Goal: Task Accomplishment & Management: Manage account settings

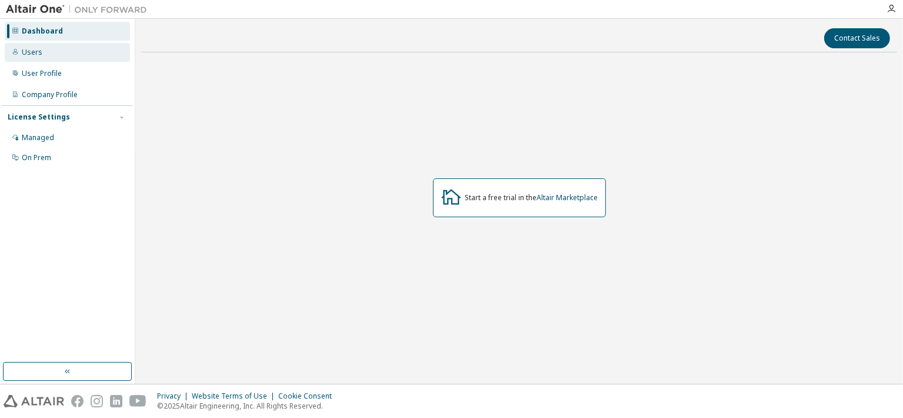
click at [64, 54] on div "Users" at bounding box center [67, 52] width 125 height 19
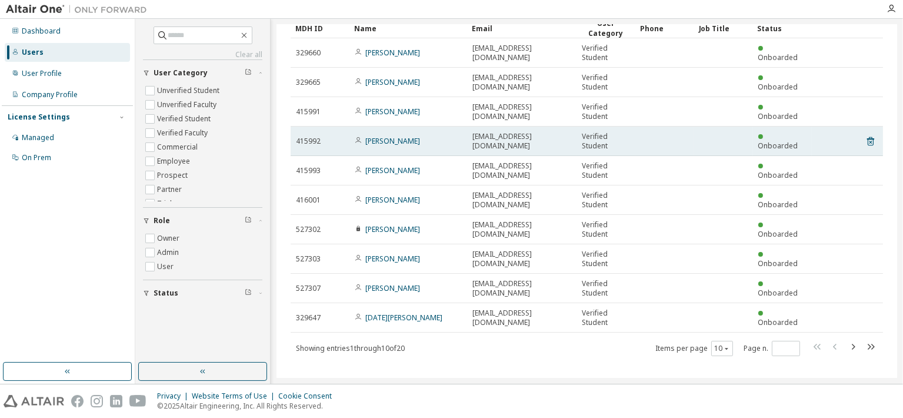
scroll to position [59, 0]
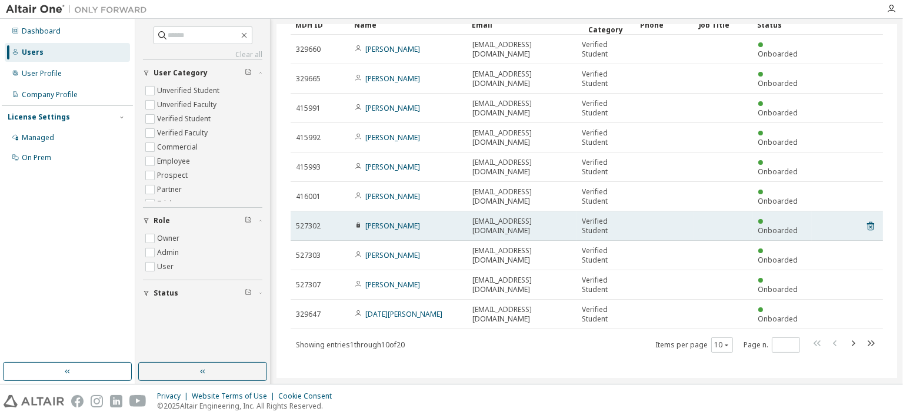
click at [357, 224] on icon at bounding box center [359, 224] width 4 height 5
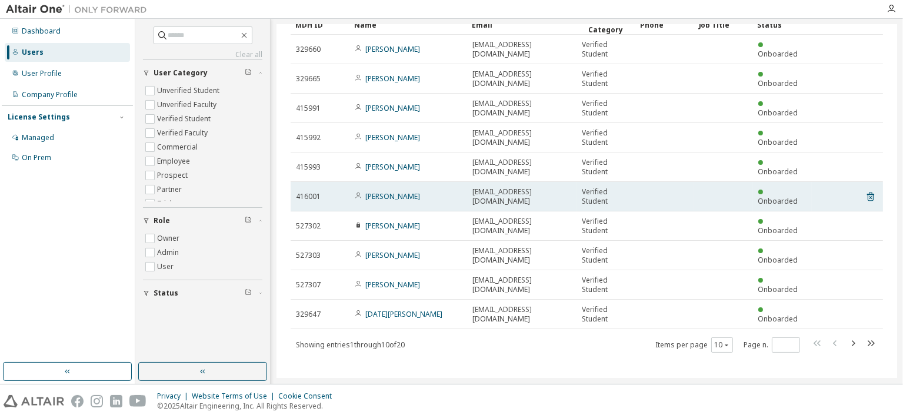
click at [348, 189] on td "416001" at bounding box center [320, 196] width 59 height 29
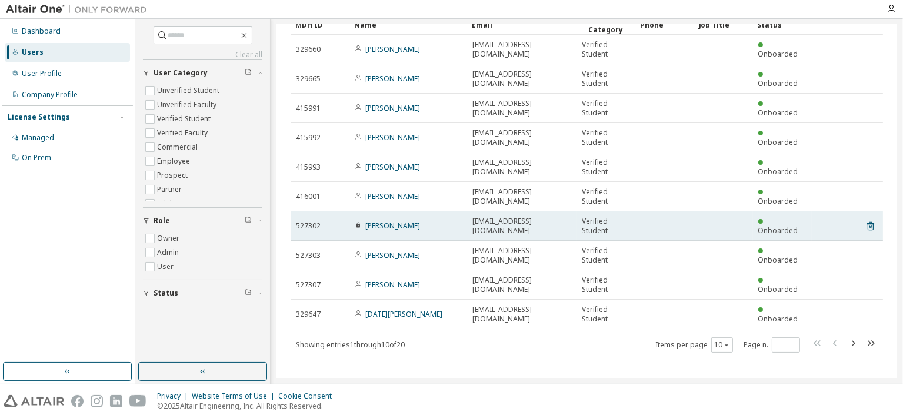
click at [359, 229] on span "[PERSON_NAME]" at bounding box center [387, 225] width 65 height 9
drag, startPoint x: 334, startPoint y: 234, endPoint x: 324, endPoint y: 228, distance: 11.6
click at [324, 228] on div "527302" at bounding box center [320, 225] width 48 height 9
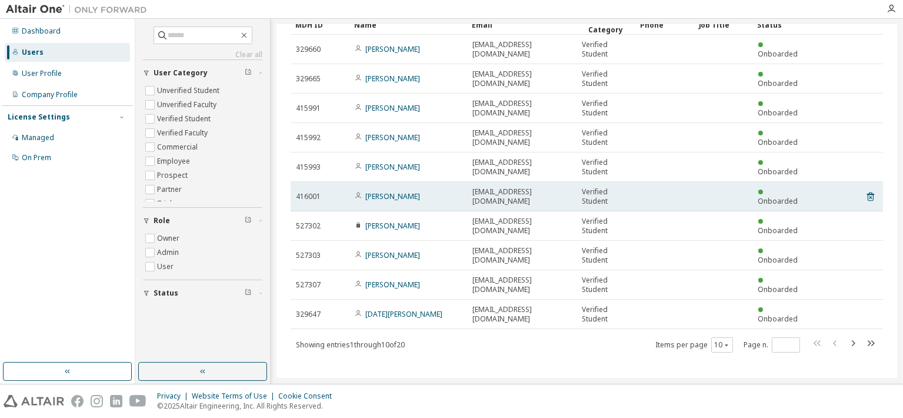
scroll to position [63, 0]
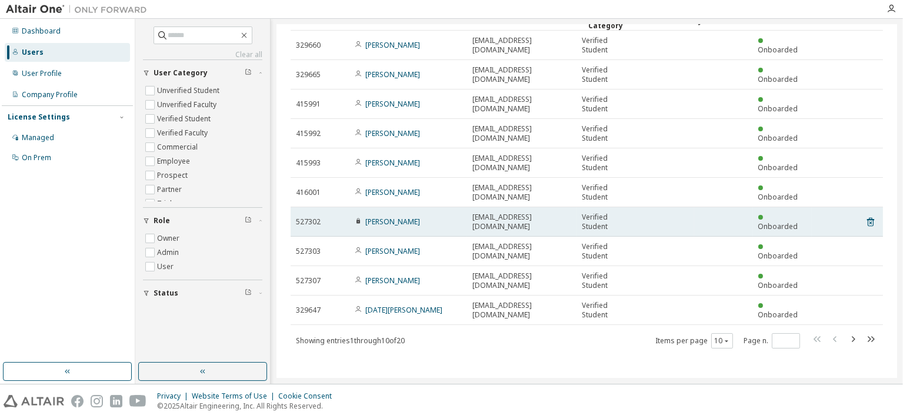
click at [540, 224] on span "[EMAIL_ADDRESS][DOMAIN_NAME]" at bounding box center [521, 221] width 99 height 19
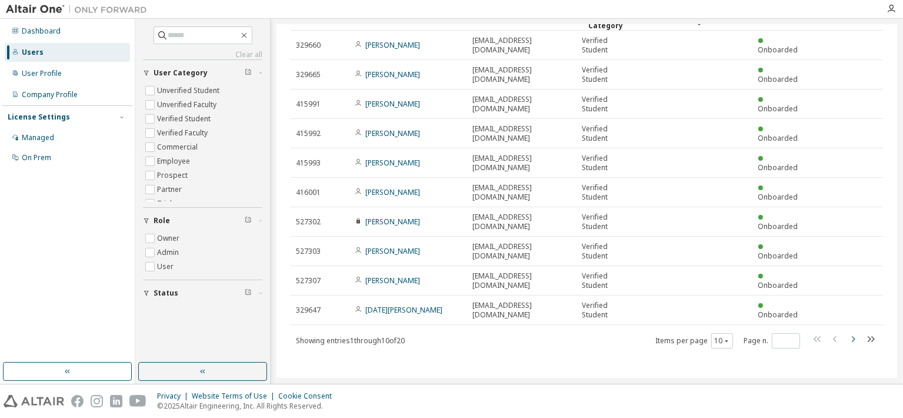
click at [849, 341] on icon "button" at bounding box center [853, 339] width 14 height 14
type input "*"
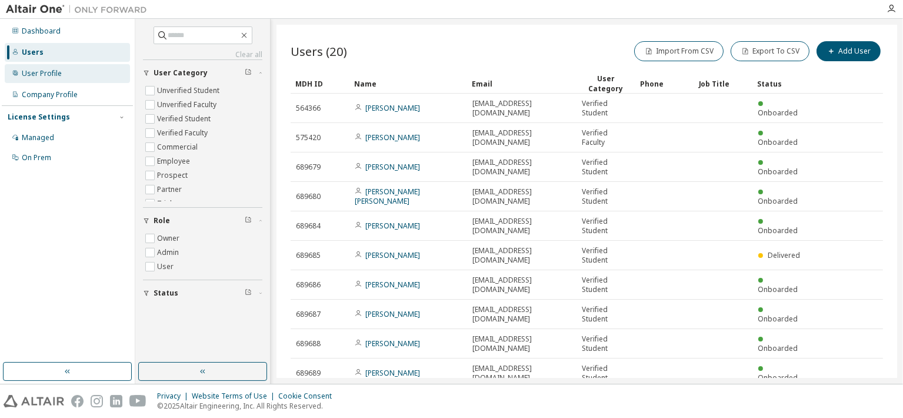
click at [48, 73] on div "User Profile" at bounding box center [42, 73] width 40 height 9
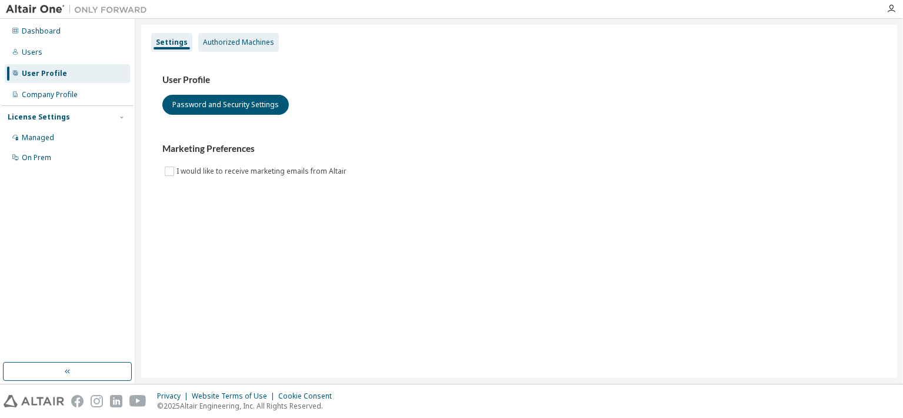
click at [231, 45] on div "Authorized Machines" at bounding box center [238, 42] width 71 height 9
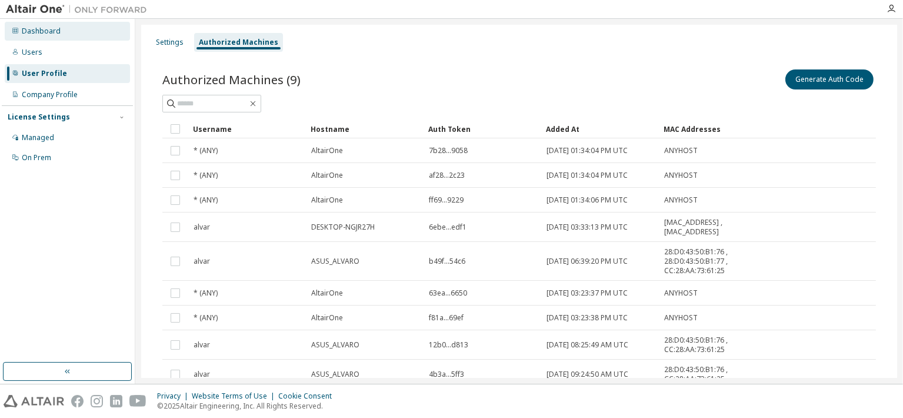
click at [56, 36] on div "Dashboard" at bounding box center [67, 31] width 125 height 19
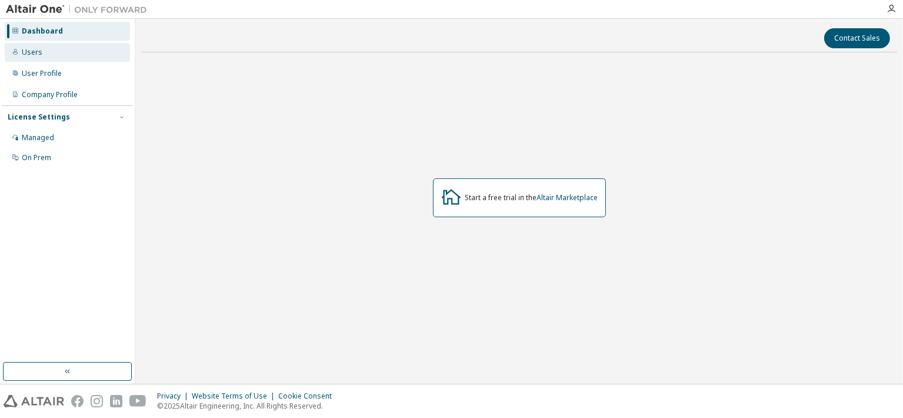
click at [44, 51] on div "Users" at bounding box center [67, 52] width 125 height 19
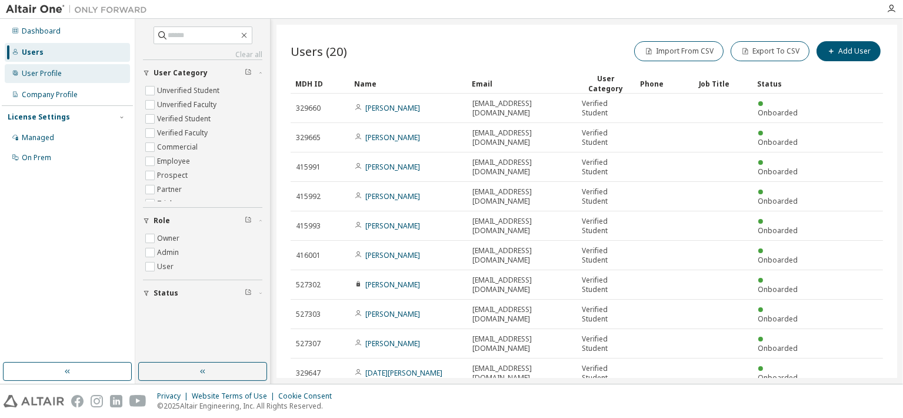
click at [46, 71] on div "User Profile" at bounding box center [42, 73] width 40 height 9
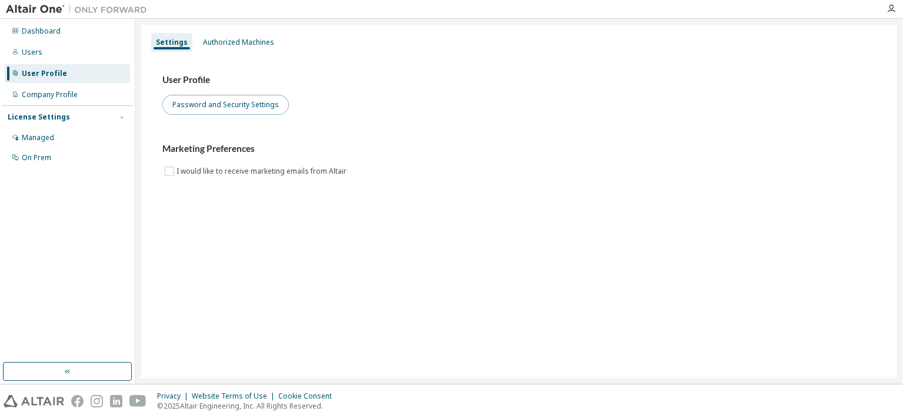
click at [241, 109] on button "Password and Security Settings" at bounding box center [225, 105] width 126 height 20
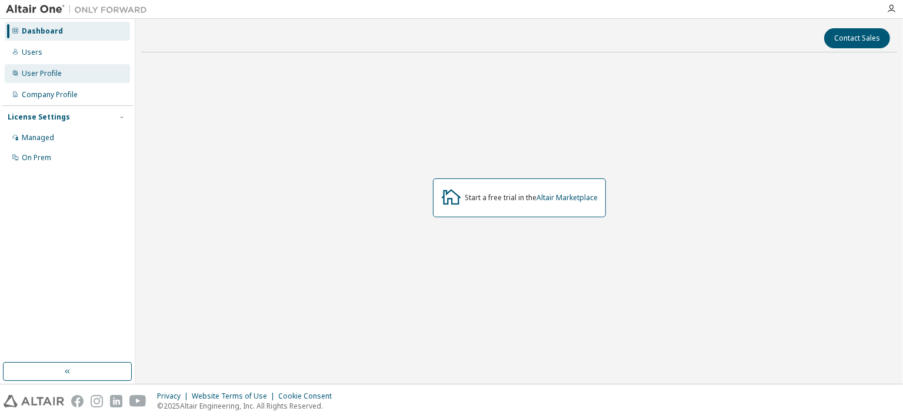
click at [52, 66] on div "User Profile" at bounding box center [67, 73] width 125 height 19
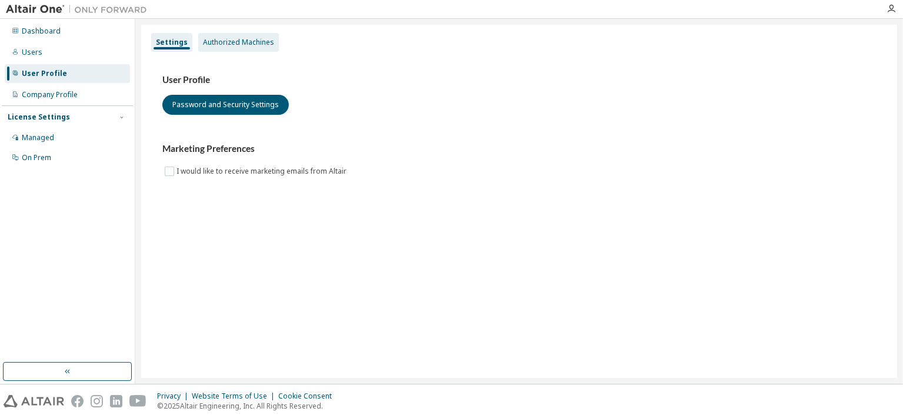
click at [251, 43] on div "Authorized Machines" at bounding box center [238, 42] width 71 height 9
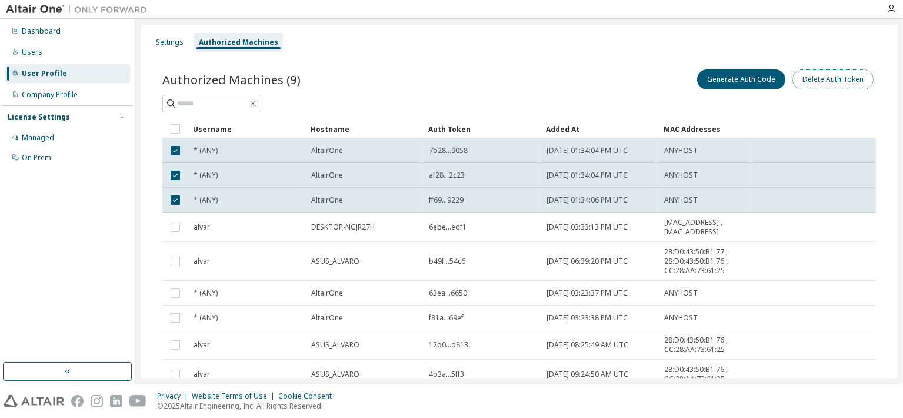
click at [851, 80] on button "Delete Auth Token" at bounding box center [832, 79] width 81 height 20
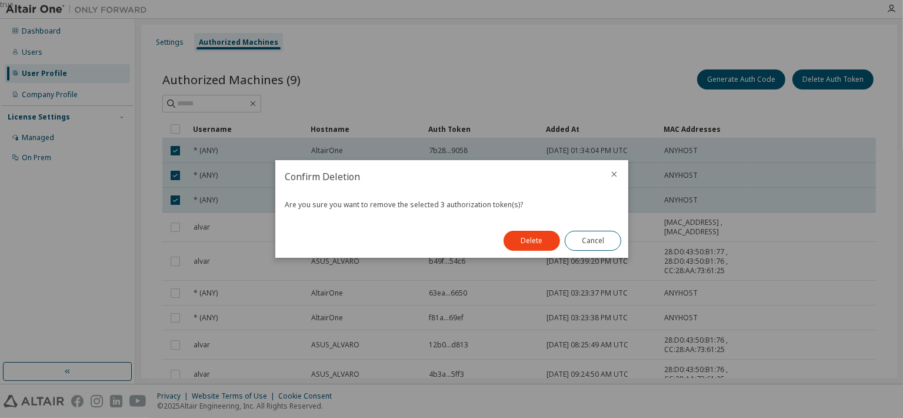
click at [615, 172] on icon "close" at bounding box center [614, 173] width 9 height 9
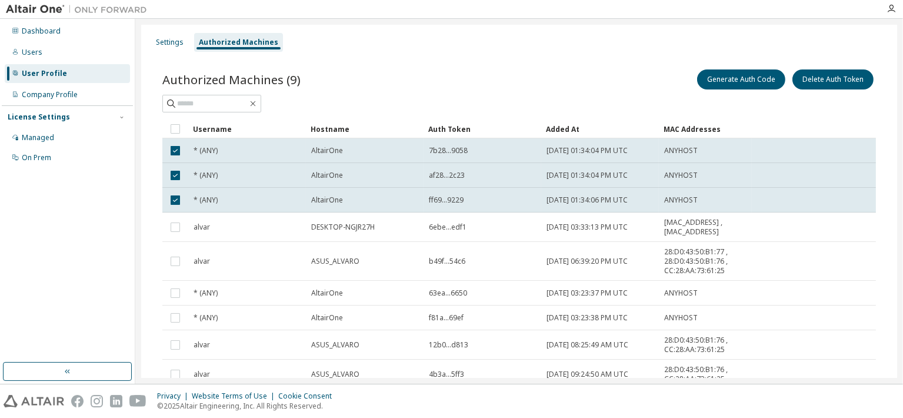
click at [617, 96] on div at bounding box center [519, 104] width 714 height 18
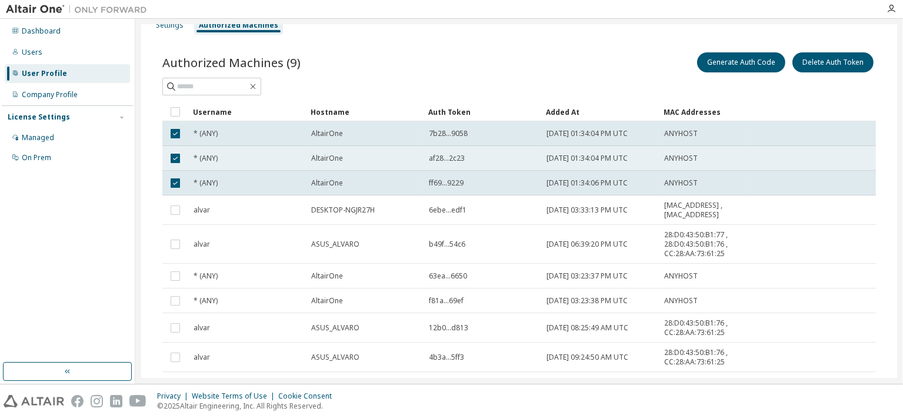
scroll to position [13, 0]
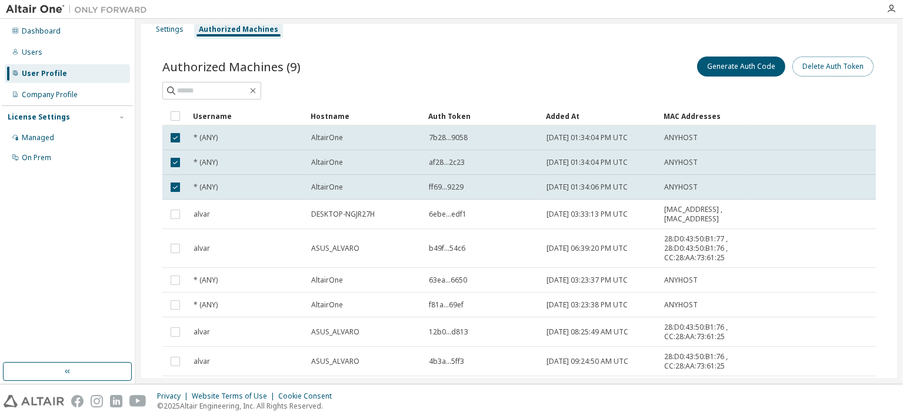
click at [850, 63] on button "Delete Auth Token" at bounding box center [832, 66] width 81 height 20
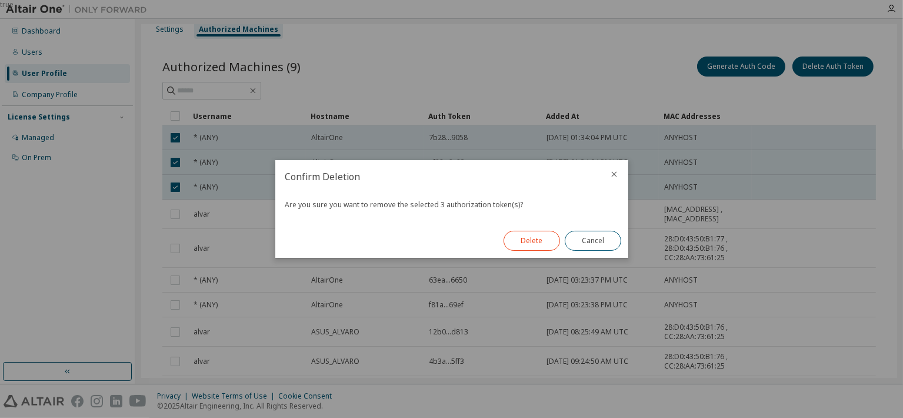
click at [536, 242] on button "Delete" at bounding box center [532, 241] width 56 height 20
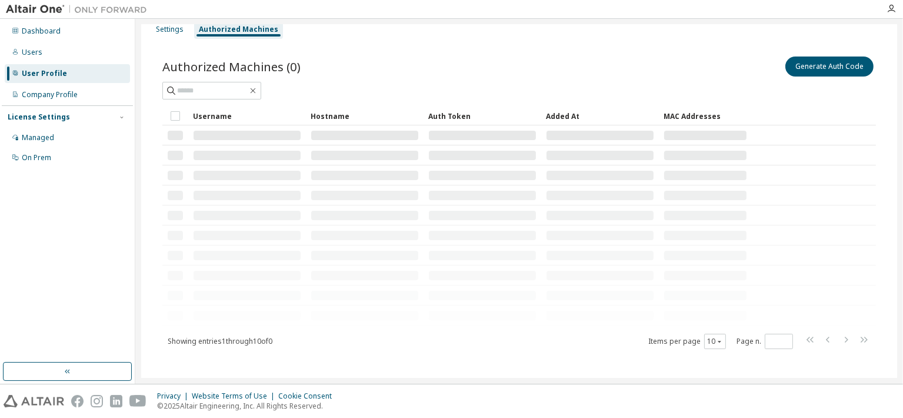
scroll to position [0, 0]
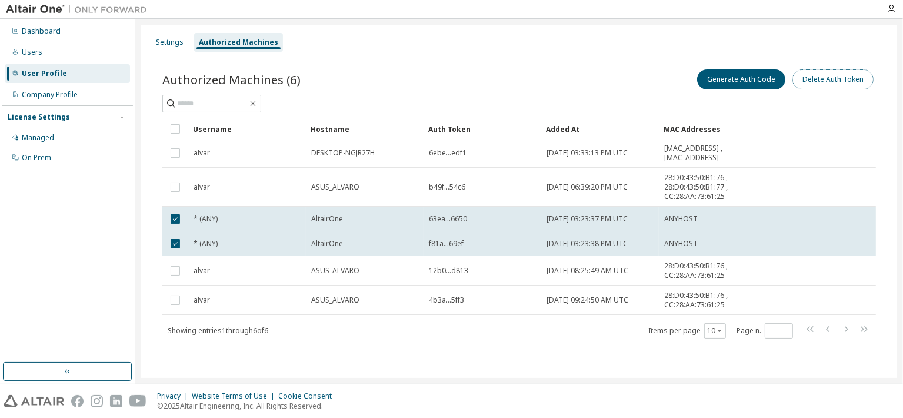
click at [864, 73] on button "Delete Auth Token" at bounding box center [832, 79] width 81 height 20
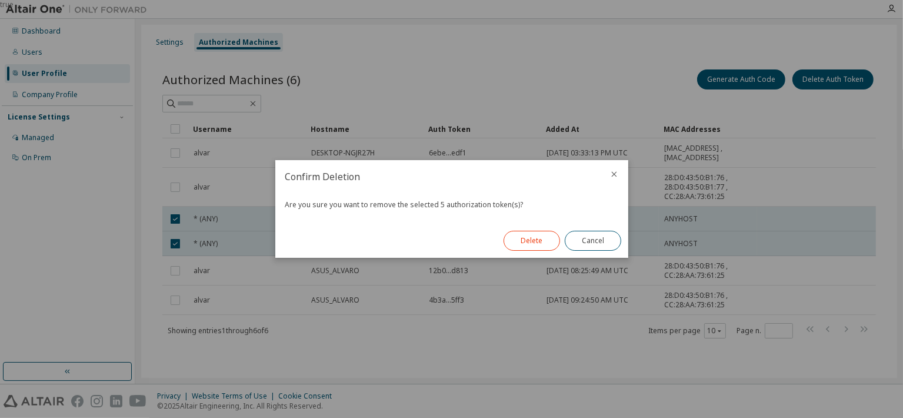
click at [535, 235] on button "Delete" at bounding box center [532, 241] width 56 height 20
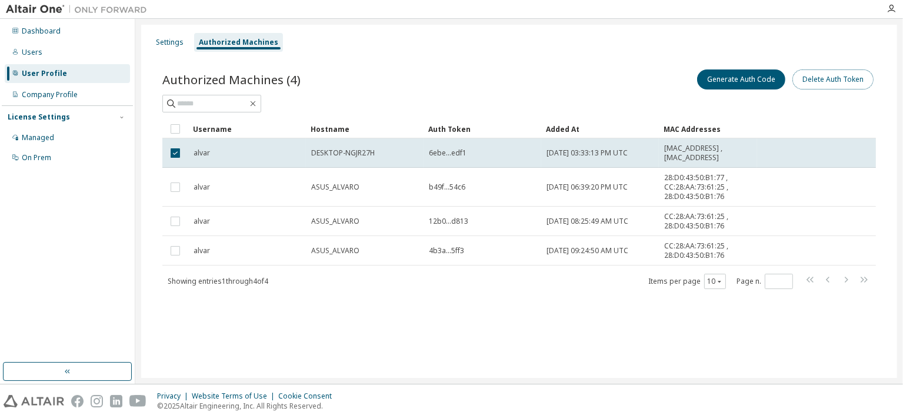
click at [837, 78] on button "Delete Auth Token" at bounding box center [832, 79] width 81 height 20
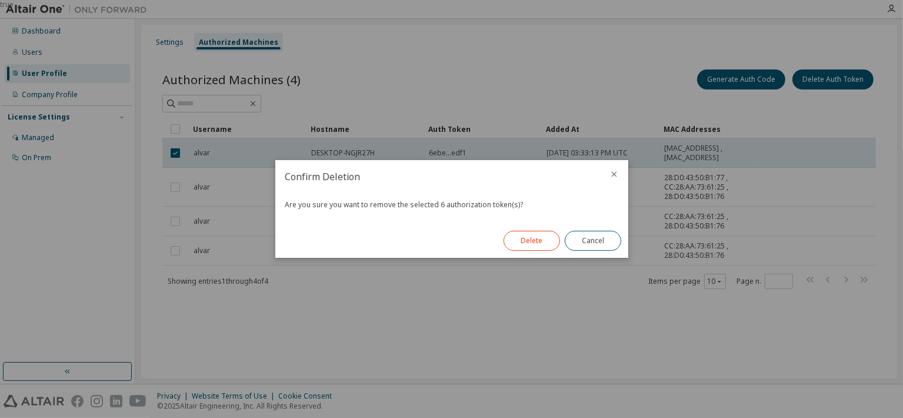
click at [542, 248] on button "Delete" at bounding box center [532, 241] width 56 height 20
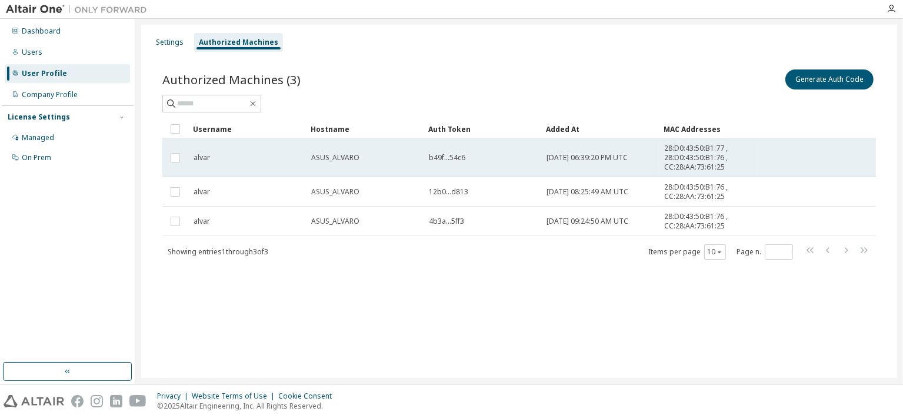
click at [481, 160] on div "b49f...54c6" at bounding box center [482, 157] width 107 height 9
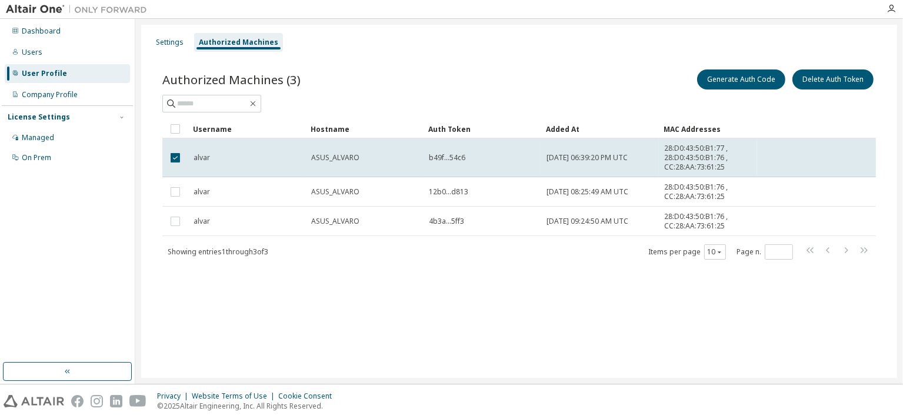
click at [481, 160] on div "b49f...54c6" at bounding box center [482, 157] width 107 height 9
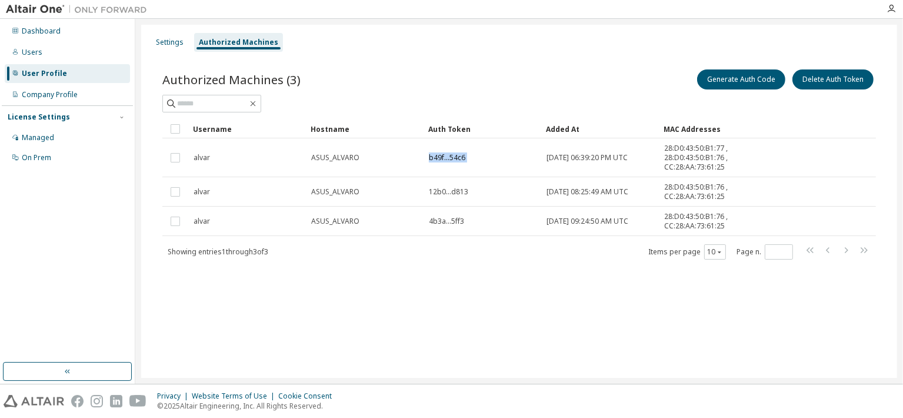
click at [481, 160] on div "b49f...54c6" at bounding box center [482, 157] width 107 height 9
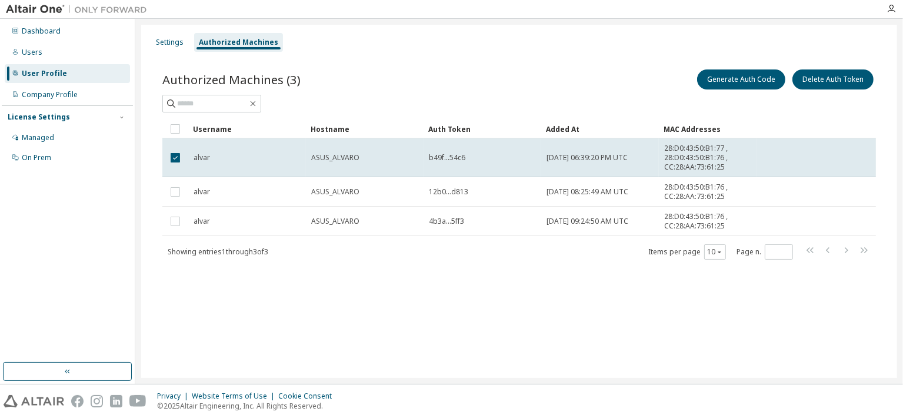
click at [481, 160] on div "b49f...54c6" at bounding box center [482, 157] width 107 height 9
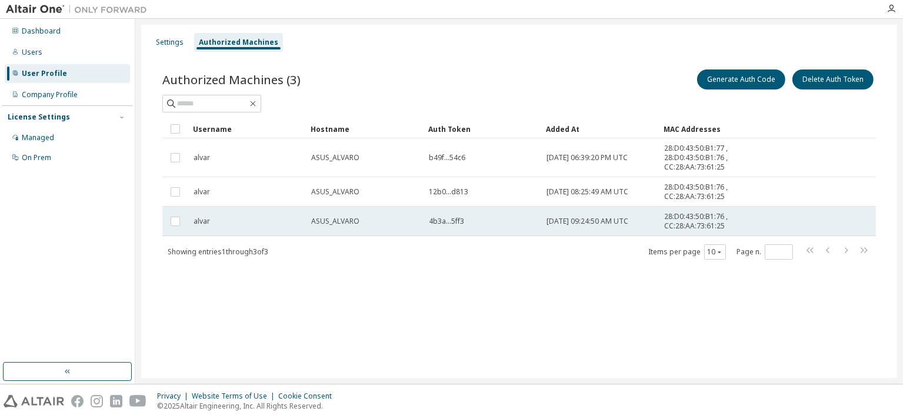
click at [517, 224] on div "4b3a...5ff3" at bounding box center [482, 221] width 107 height 9
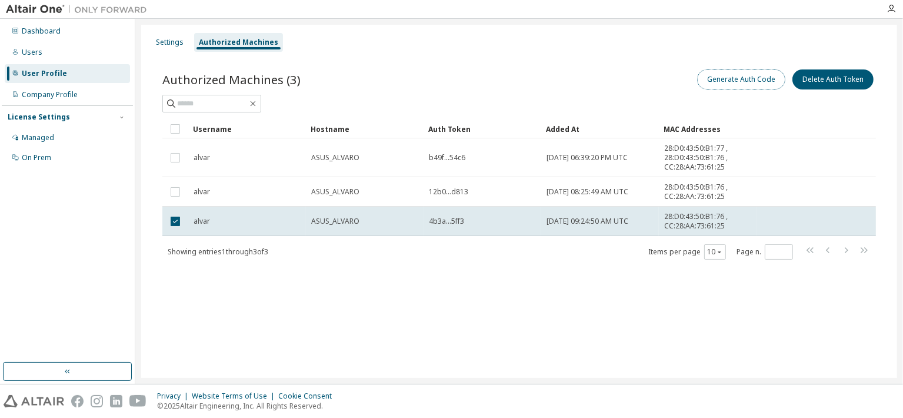
click at [734, 76] on button "Generate Auth Code" at bounding box center [741, 79] width 88 height 20
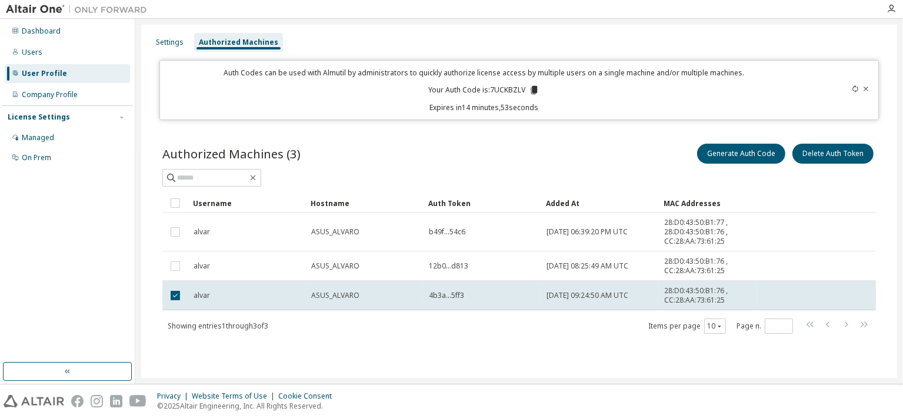
click at [536, 90] on icon at bounding box center [534, 90] width 6 height 8
click at [449, 165] on div "Authorized Machines (3) Generate Auth Code Delete Auth Token" at bounding box center [519, 153] width 714 height 25
click at [585, 96] on div "Auth Codes can be used with Almutil by administrators to quickly authorize lice…" at bounding box center [484, 90] width 634 height 45
click at [865, 89] on icon at bounding box center [866, 88] width 7 height 7
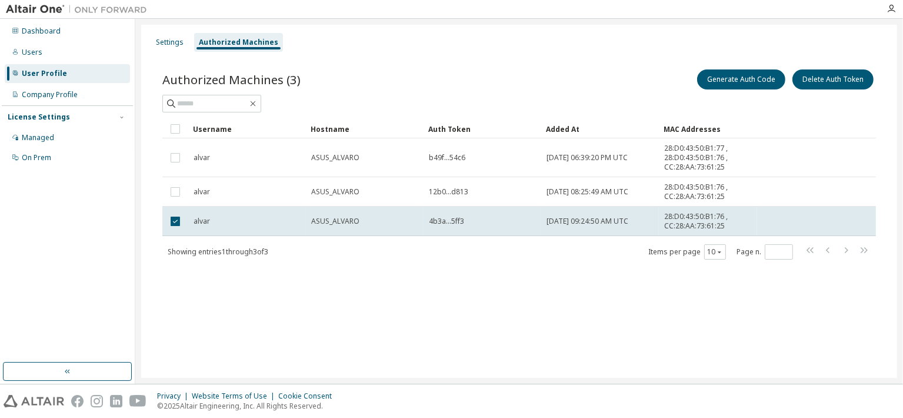
click at [214, 307] on div "Settings Authorized Machines Authorized Machines (3) Generate Auth Code Delete …" at bounding box center [519, 201] width 756 height 353
click at [251, 285] on div "Authorized Machines (3) Generate Auth Code Delete Auth Token Clear Load Save Sa…" at bounding box center [519, 172] width 742 height 238
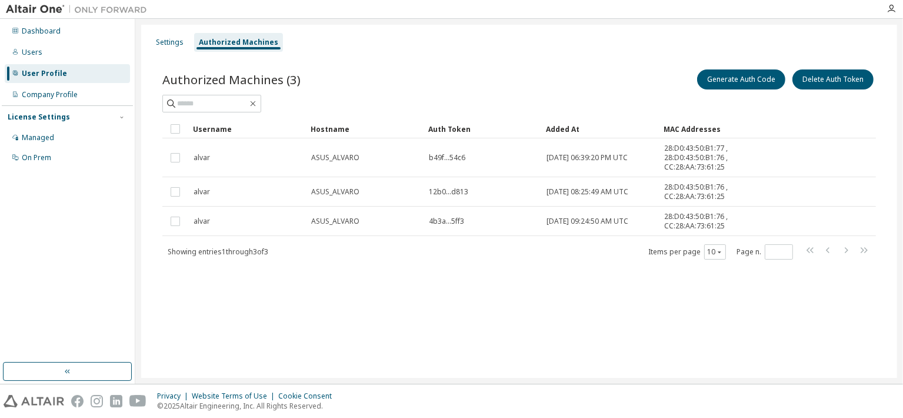
click at [288, 332] on div "Settings Authorized Machines Authorized Machines (3) Generate Auth Code Delete …" at bounding box center [519, 201] width 756 height 353
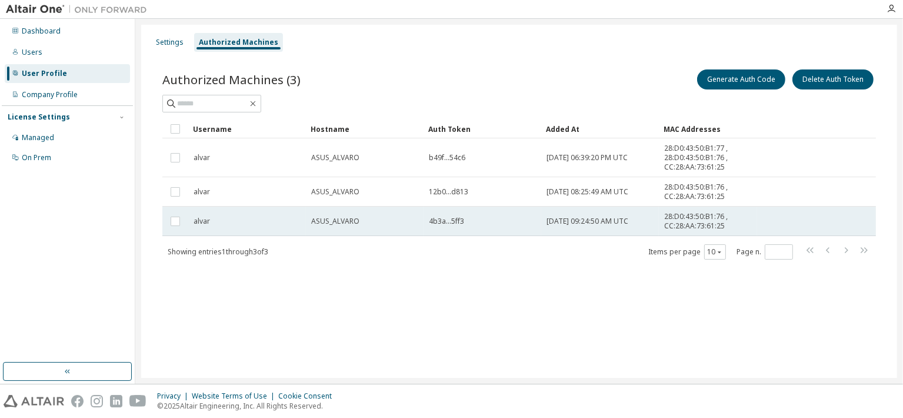
click at [718, 217] on span "28:D0:43:50:B1:76 , CC:28:AA:73:61:25" at bounding box center [708, 221] width 88 height 19
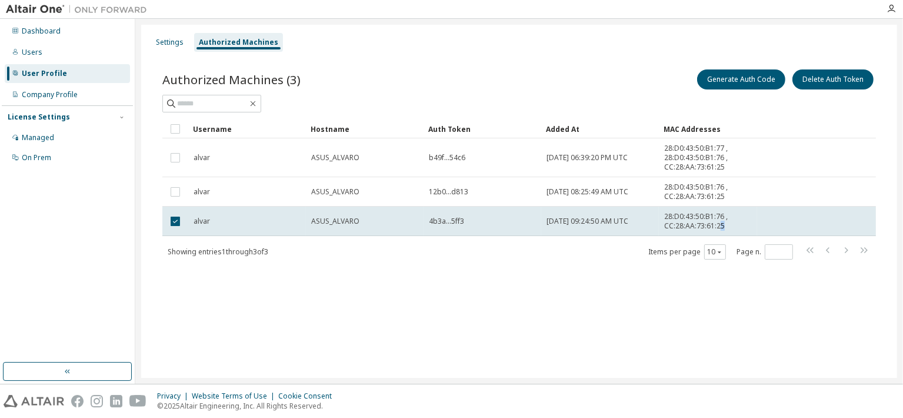
click at [715, 236] on div "Username Hostname Auth Token Added At MAC Addresses alvar ASUS_ALVARO b49f...54…" at bounding box center [519, 189] width 714 height 141
click at [552, 355] on div "Settings Authorized Machines Authorized Machines (3) Generate Auth Code Delete …" at bounding box center [519, 201] width 756 height 353
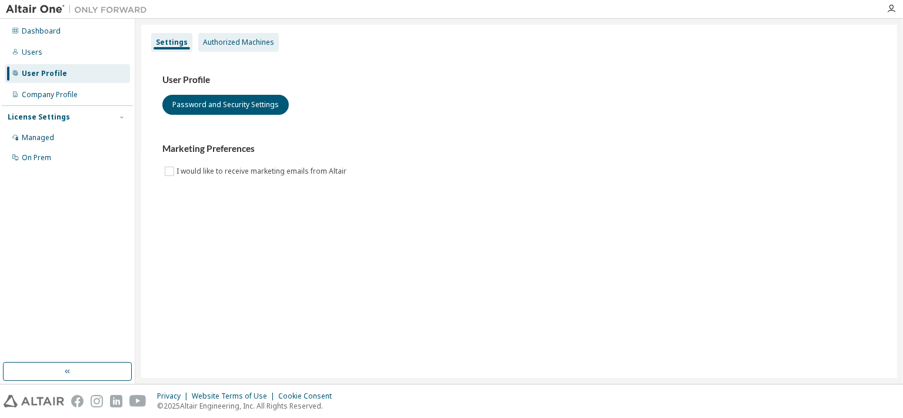
click at [225, 43] on div "Authorized Machines" at bounding box center [238, 42] width 71 height 9
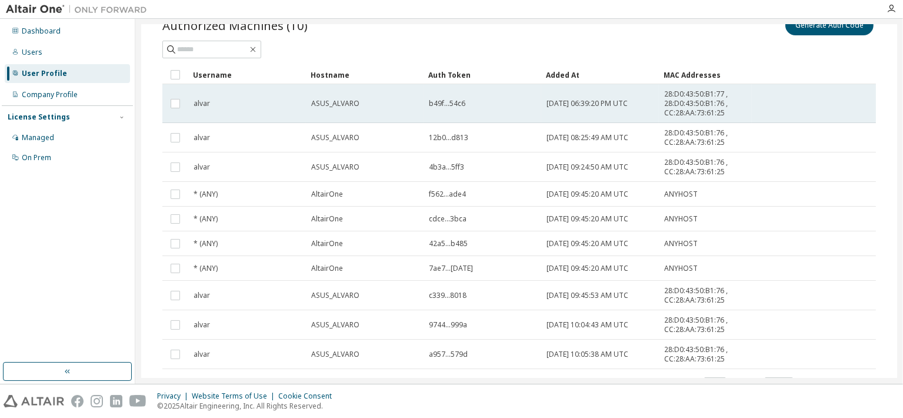
scroll to position [59, 0]
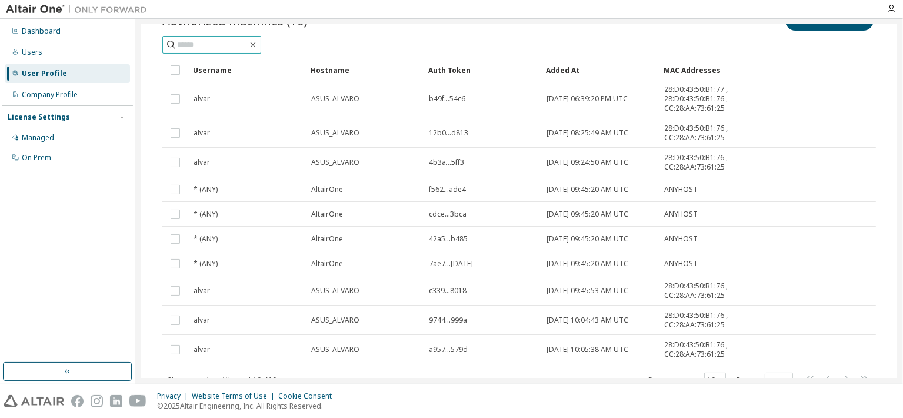
click at [244, 46] on input "text" at bounding box center [212, 45] width 71 height 12
paste input "**********"
drag, startPoint x: 255, startPoint y: 44, endPoint x: 174, endPoint y: 55, distance: 81.3
click at [174, 55] on div "**********" at bounding box center [519, 198] width 714 height 380
click at [316, 40] on div "**********" at bounding box center [519, 45] width 714 height 18
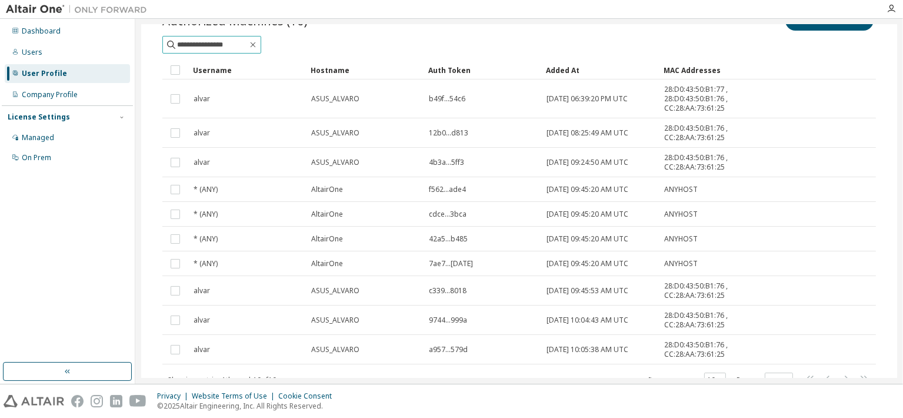
click at [248, 45] on input "**********" at bounding box center [212, 45] width 71 height 12
type input "**********"
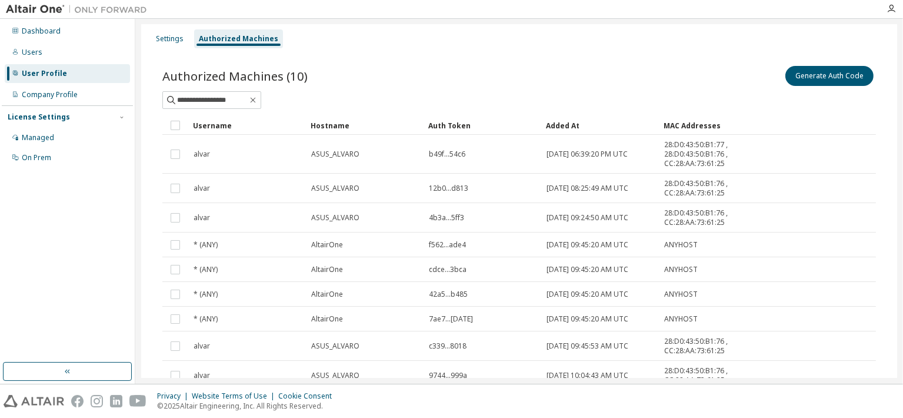
scroll to position [0, 0]
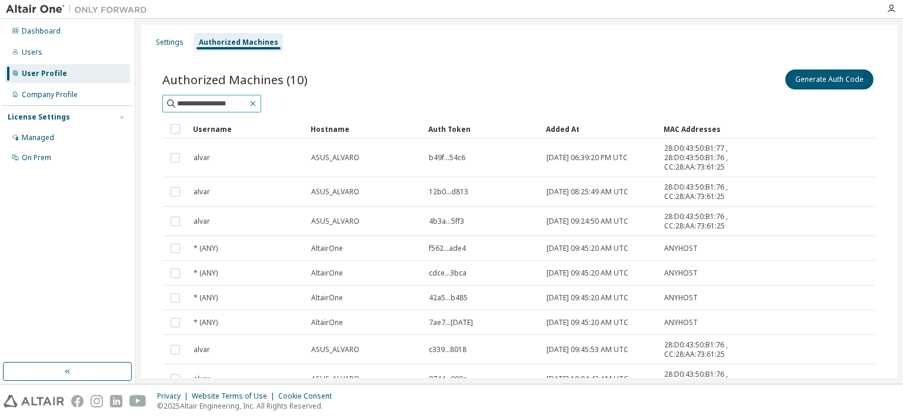
click at [256, 103] on icon "button" at bounding box center [253, 103] width 5 height 5
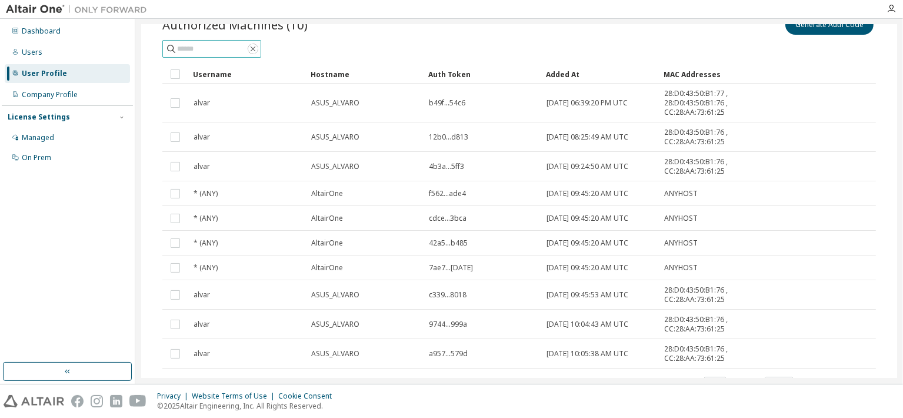
scroll to position [59, 0]
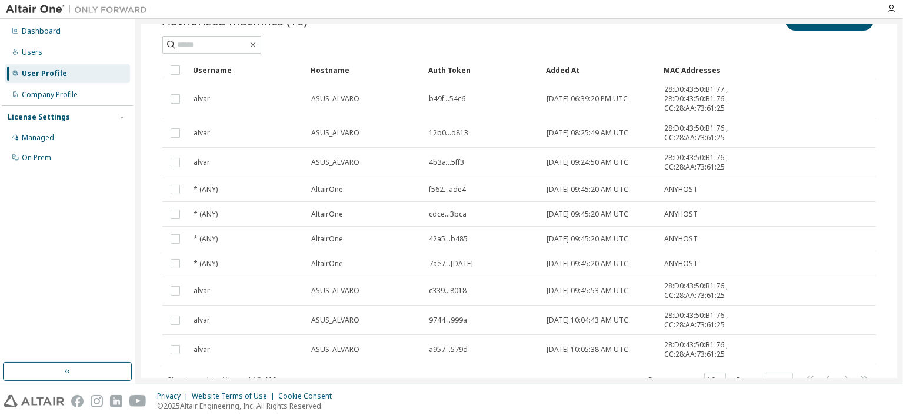
click at [358, 38] on div at bounding box center [519, 45] width 714 height 18
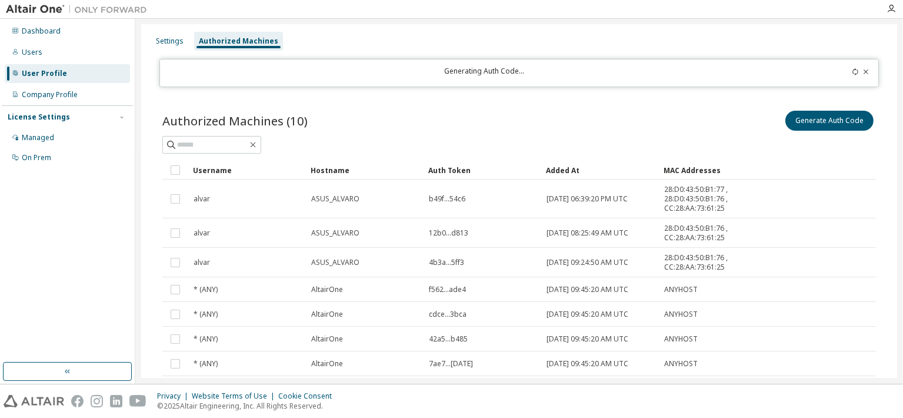
scroll to position [0, 0]
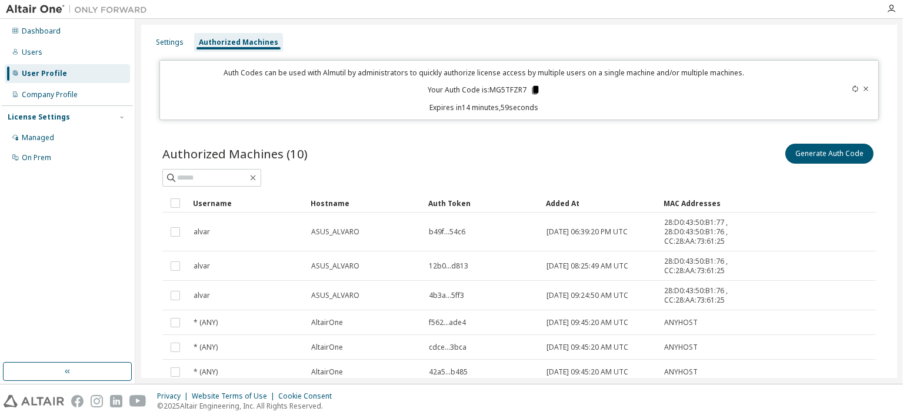
click at [532, 91] on icon at bounding box center [535, 90] width 6 height 8
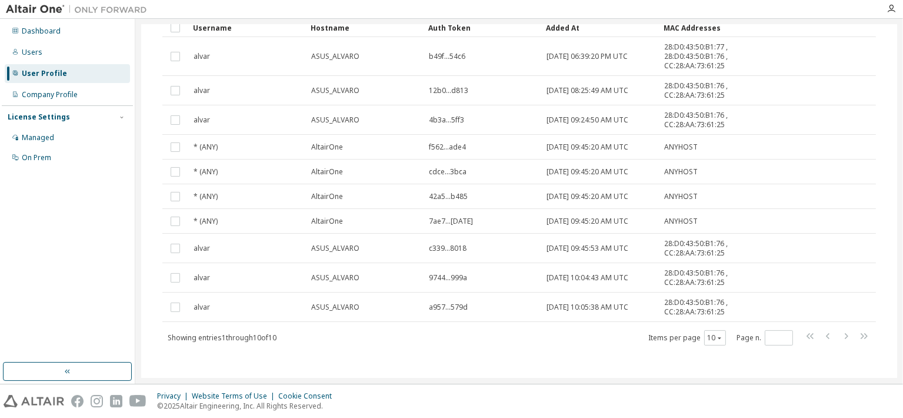
scroll to position [180, 0]
